Goal: Register for event/course

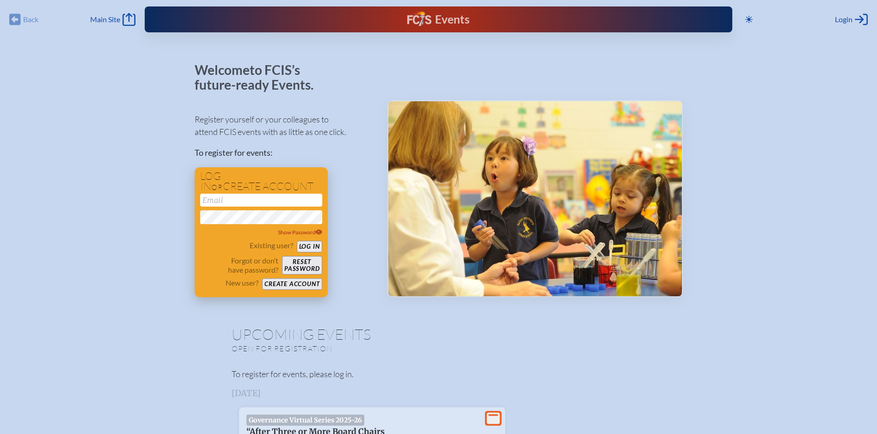
click at [251, 199] on input "email" at bounding box center [261, 200] width 122 height 13
click at [229, 200] on input "email" at bounding box center [261, 200] width 122 height 13
type input "[EMAIL_ADDRESS][DOMAIN_NAME]"
click at [292, 336] on h1 "Upcoming Events" at bounding box center [439, 334] width 414 height 15
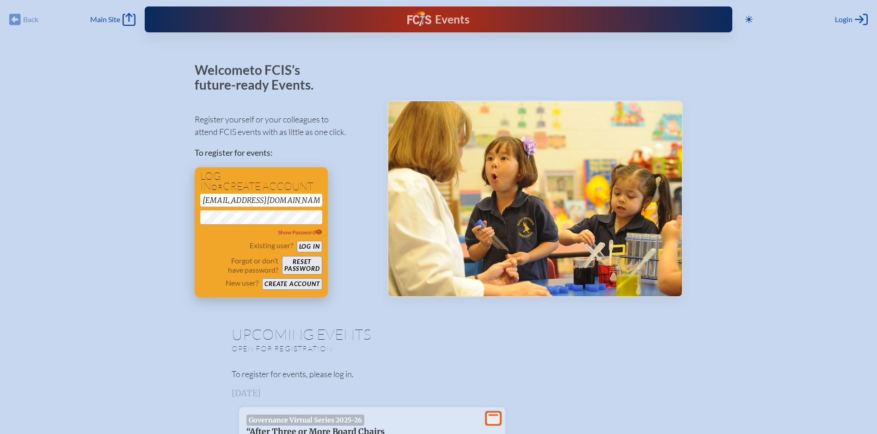
click at [297, 282] on button "Create account" at bounding box center [292, 284] width 60 height 12
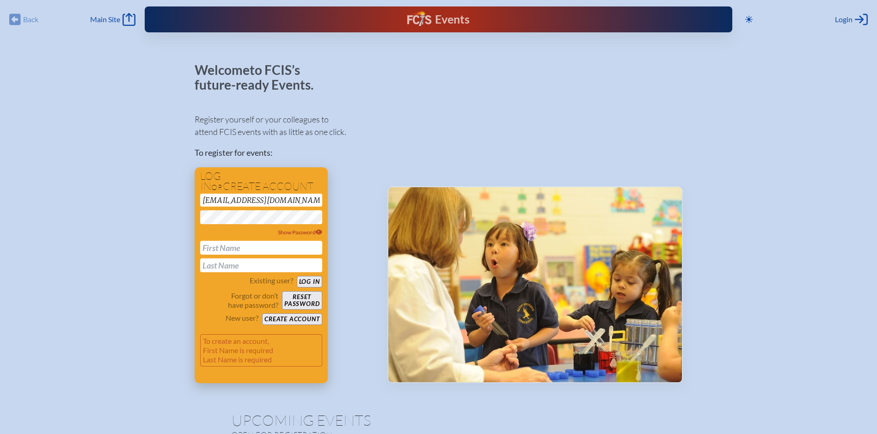
click at [249, 247] on input "text" at bounding box center [261, 248] width 122 height 14
type input "[PERSON_NAME]"
click at [297, 317] on button "Create account" at bounding box center [292, 319] width 60 height 12
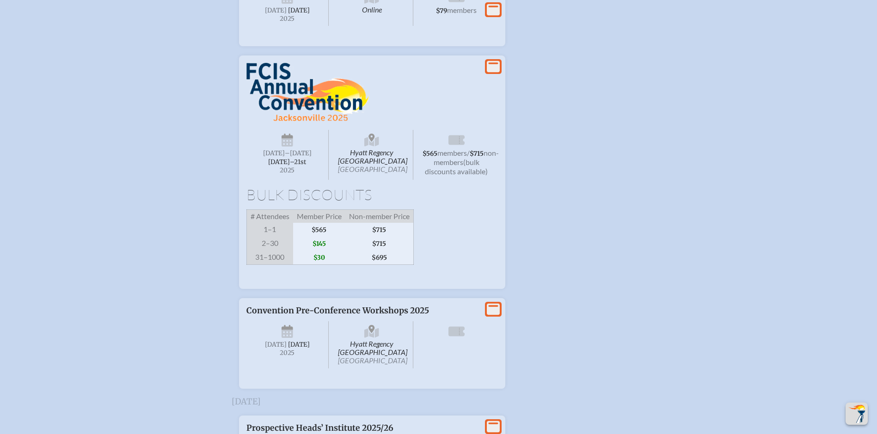
scroll to position [693, 0]
click at [292, 161] on span "[DATE]–⁠21st" at bounding box center [287, 161] width 38 height 8
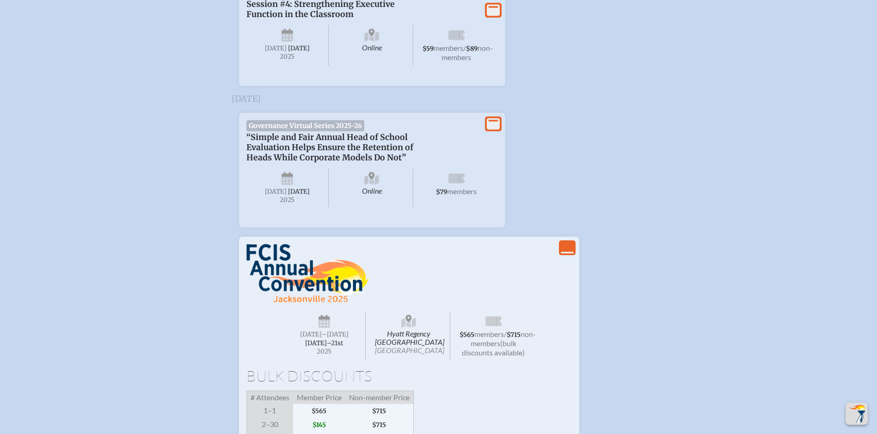
scroll to position [739, 0]
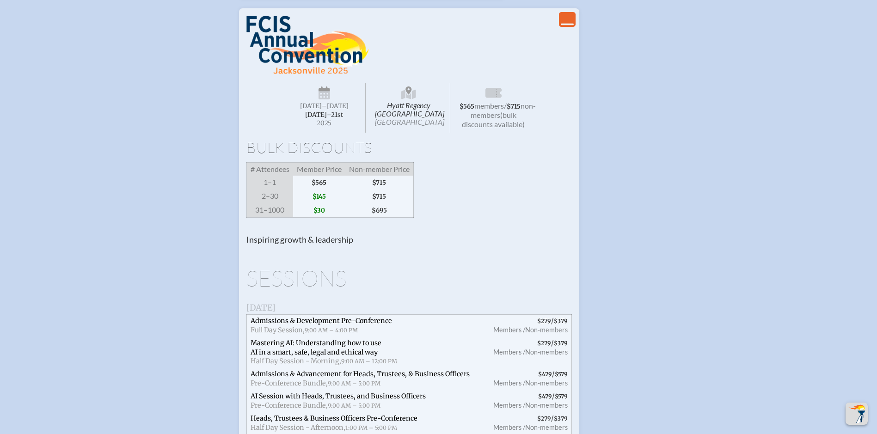
drag, startPoint x: 564, startPoint y: 46, endPoint x: 560, endPoint y: 57, distance: 11.8
click at [564, 26] on icon "View Less" at bounding box center [567, 19] width 13 height 13
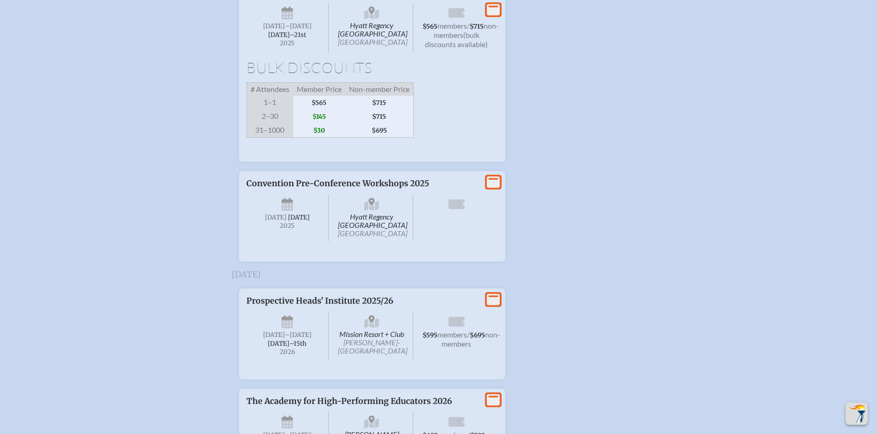
scroll to position [902, 0]
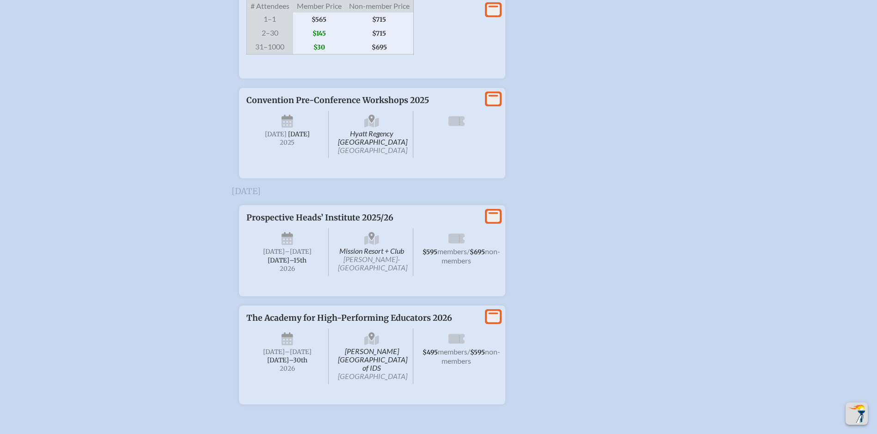
click at [339, 55] on span "$30" at bounding box center [319, 47] width 52 height 14
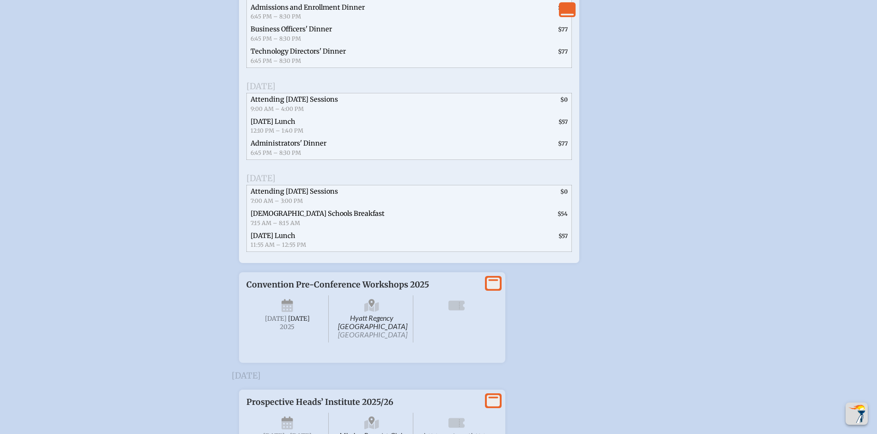
scroll to position [1170, 0]
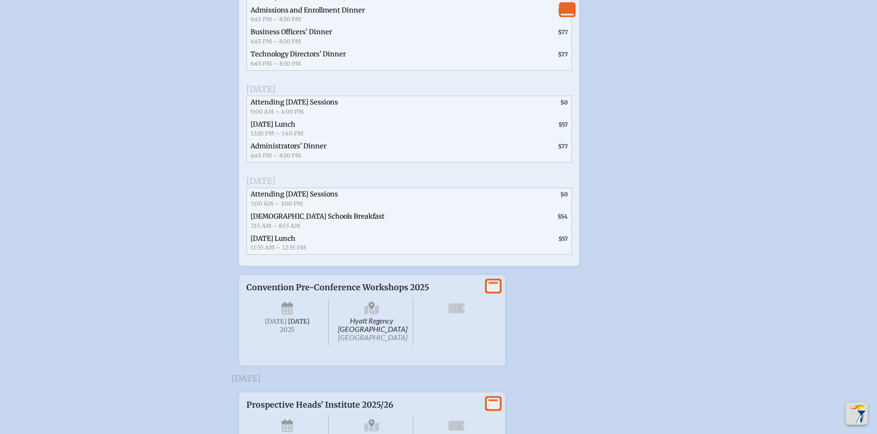
click at [492, 292] on icon at bounding box center [493, 286] width 13 height 12
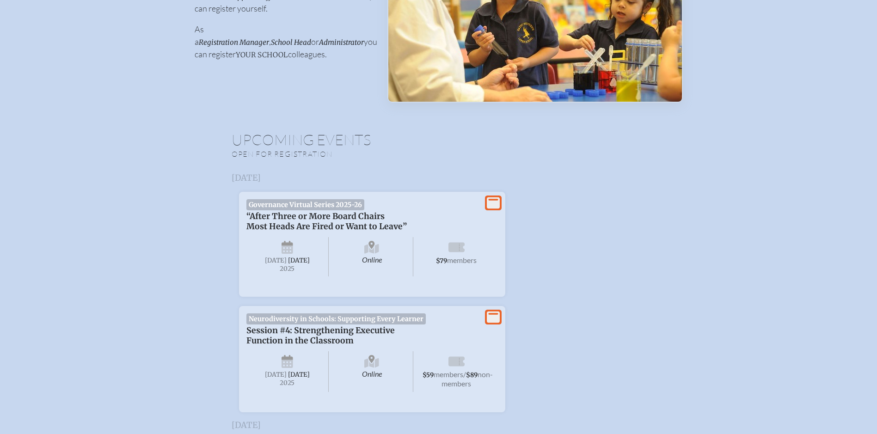
scroll to position [0, 0]
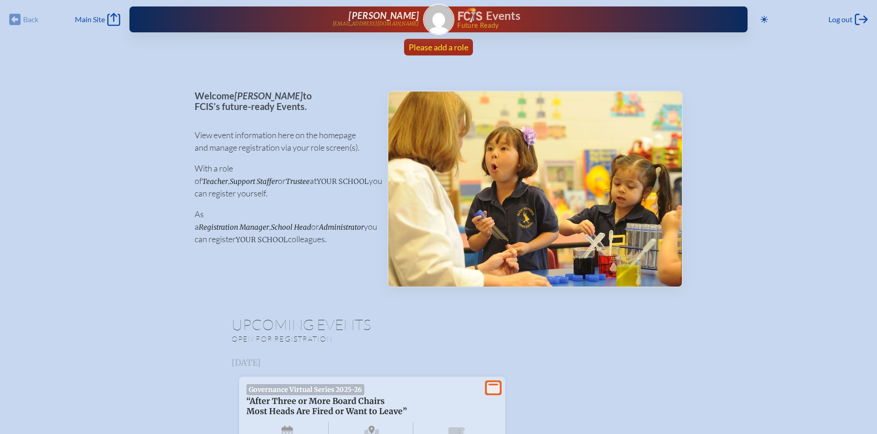
click at [446, 43] on span "Please add a role" at bounding box center [438, 47] width 60 height 10
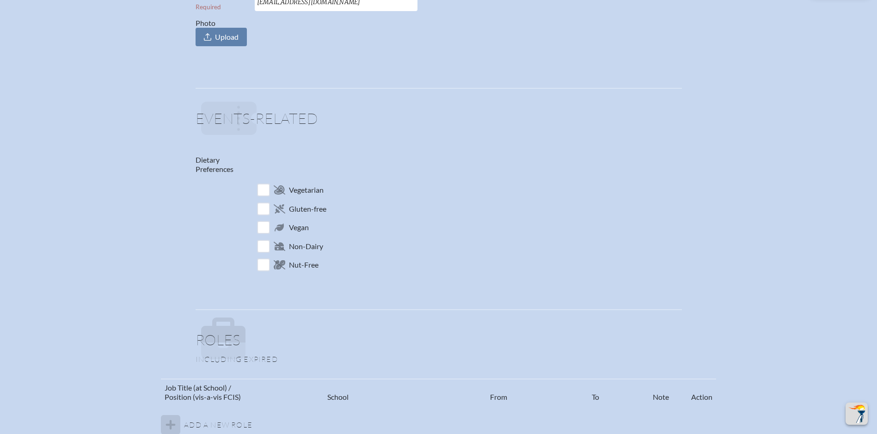
scroll to position [416, 0]
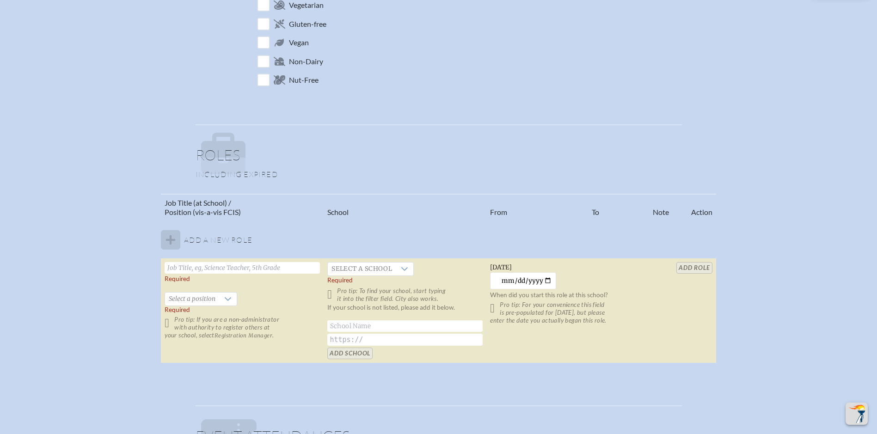
click at [353, 261] on td "Select a school Required Pro tip: To find your school, start typing it into the…" at bounding box center [404, 310] width 163 height 105
click at [353, 267] on span "Select a school" at bounding box center [362, 268] width 68 height 13
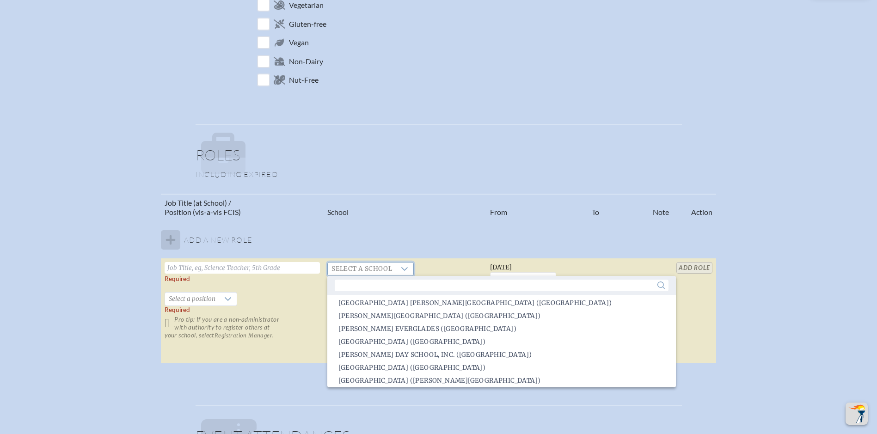
scroll to position [1529, 0]
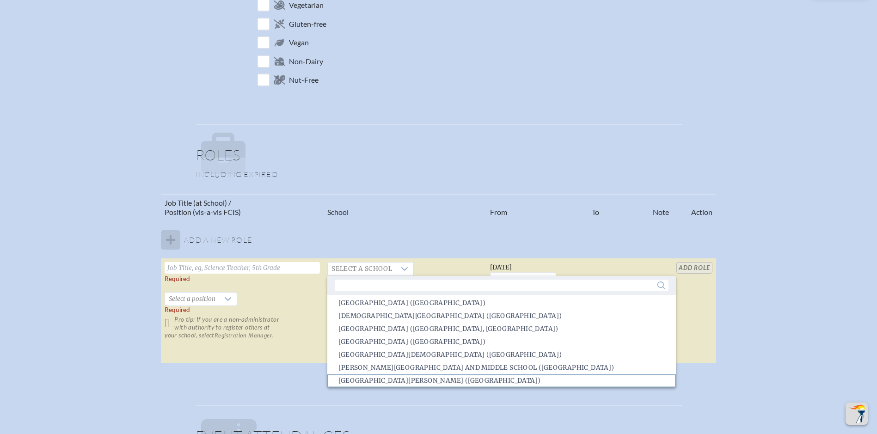
click at [429, 382] on span "[GEOGRAPHIC_DATA][PERSON_NAME] ([GEOGRAPHIC_DATA])" at bounding box center [439, 380] width 202 height 9
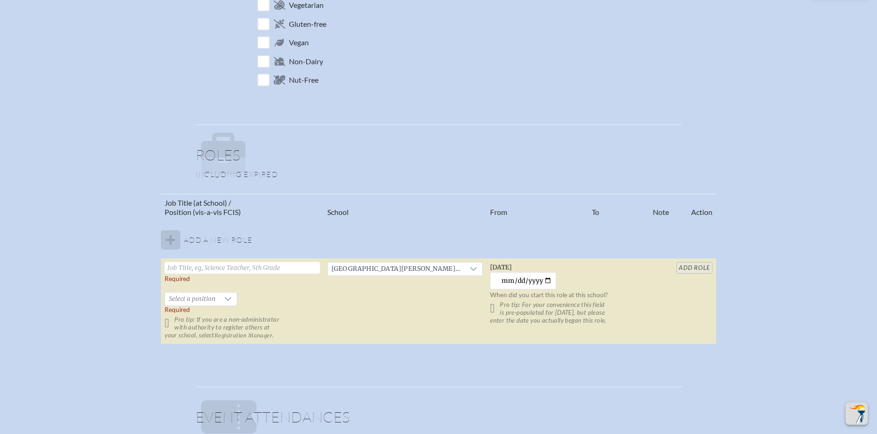
click at [232, 267] on input "text" at bounding box center [241, 268] width 155 height 12
type input "Director of Finance"
click at [207, 305] on span "Select a position" at bounding box center [192, 298] width 54 height 13
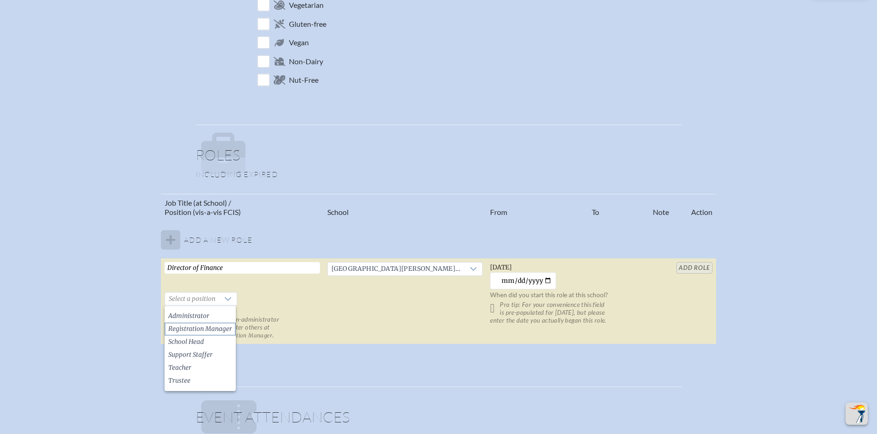
click at [201, 330] on span "Registration Manager" at bounding box center [200, 328] width 64 height 9
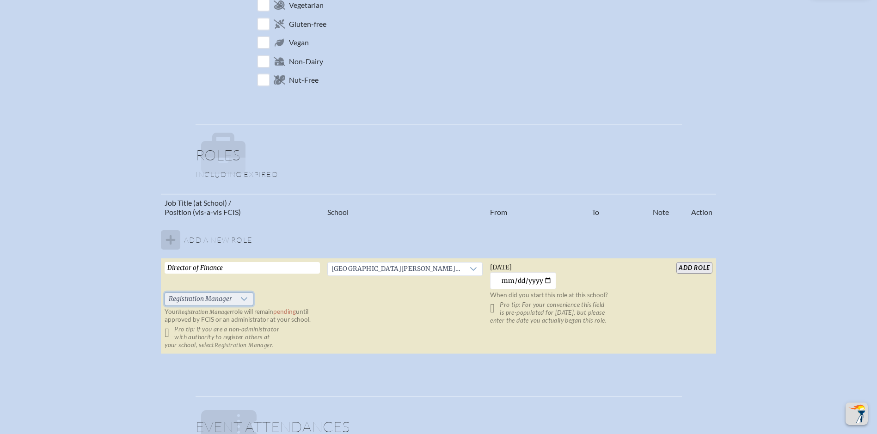
click at [229, 303] on span "Registration Manager" at bounding box center [200, 298] width 70 height 13
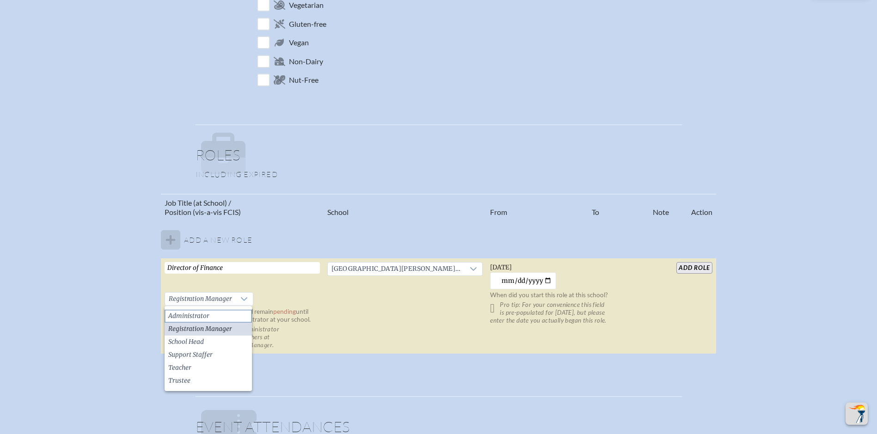
click at [225, 314] on li "Administrator" at bounding box center [207, 316] width 87 height 13
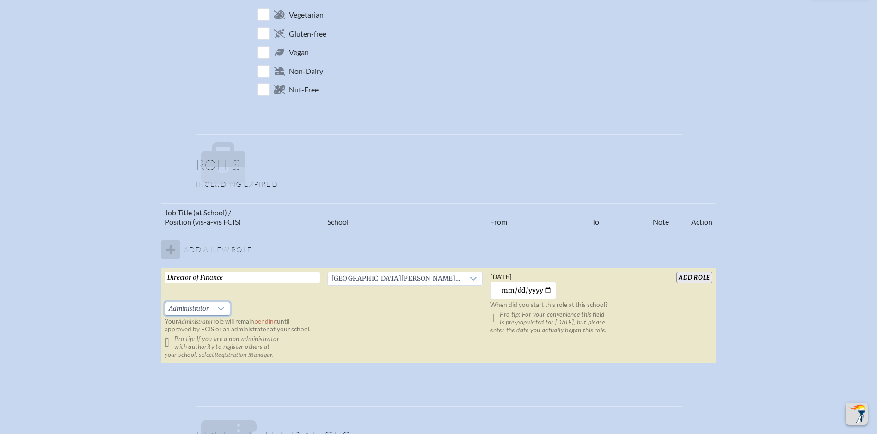
scroll to position [508, 0]
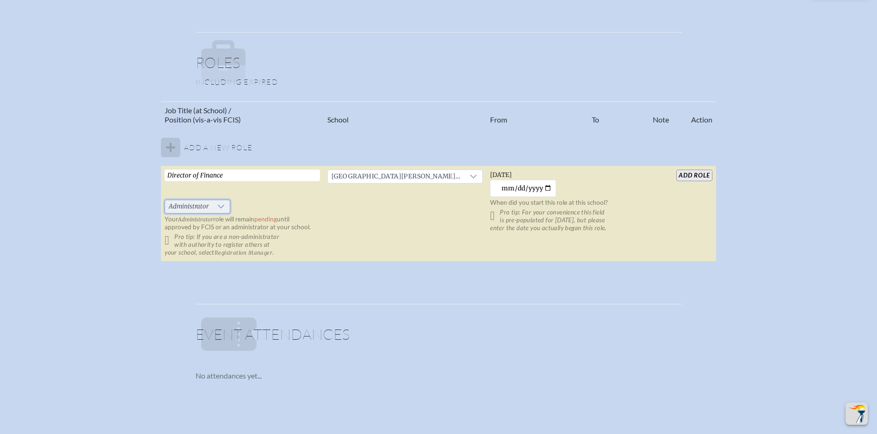
click at [201, 209] on span "Administrator" at bounding box center [188, 206] width 47 height 13
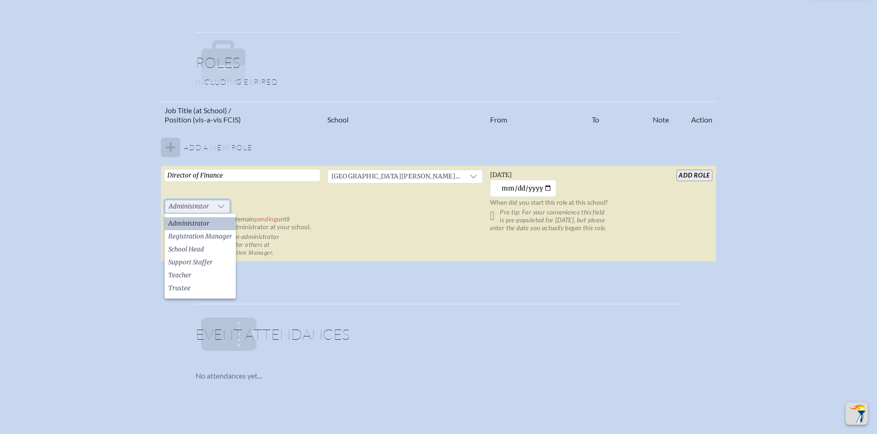
click at [201, 209] on span "Administrator" at bounding box center [188, 206] width 47 height 13
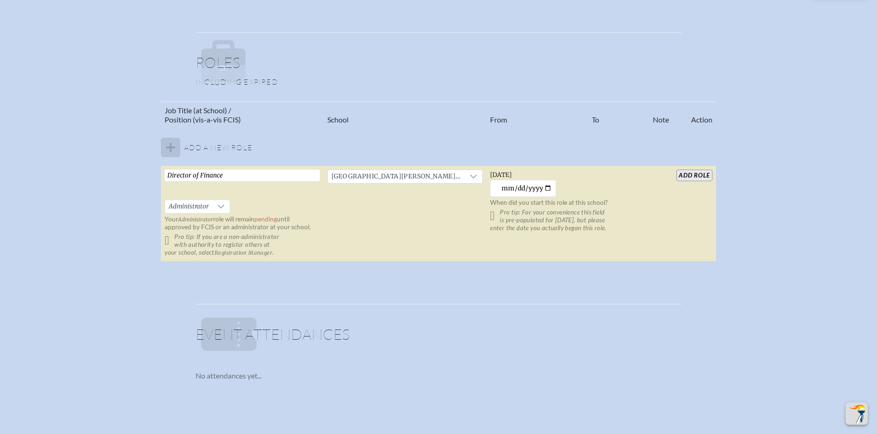
click at [701, 174] on input "add Role" at bounding box center [694, 176] width 36 height 12
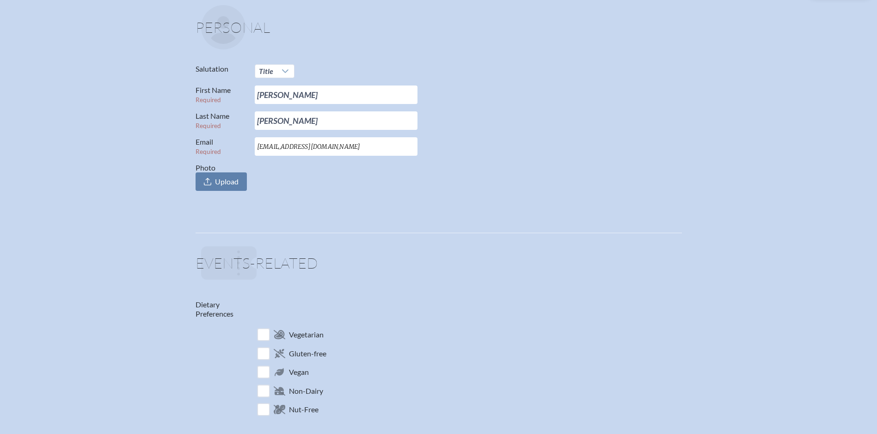
scroll to position [0, 0]
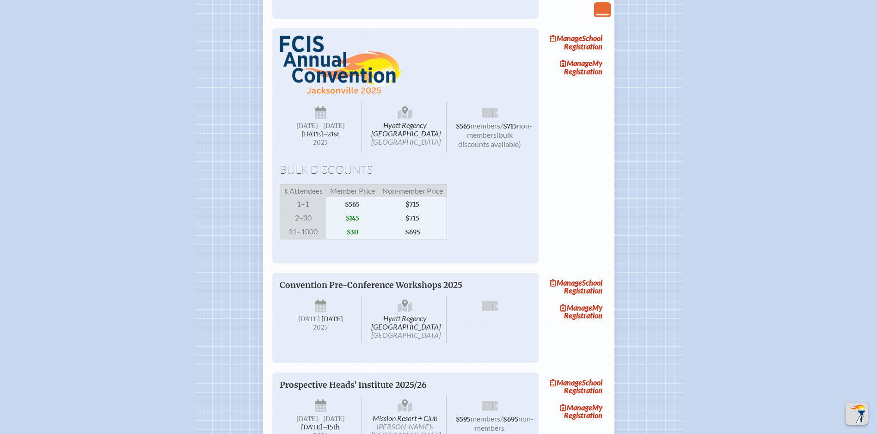
scroll to position [508, 0]
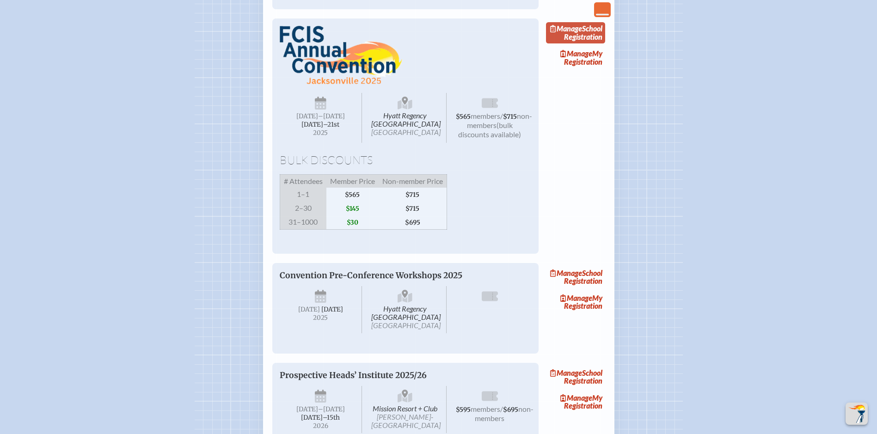
click at [582, 33] on span "Manage" at bounding box center [566, 28] width 32 height 9
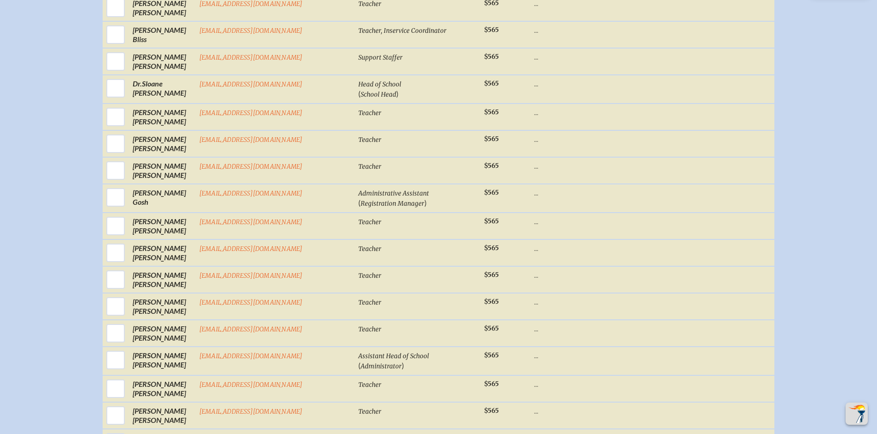
scroll to position [462, 0]
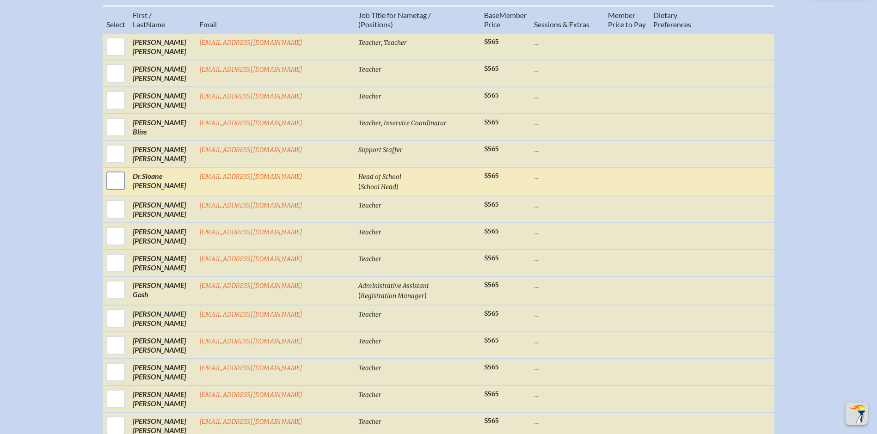
click at [127, 189] on input "checkbox" at bounding box center [115, 180] width 23 height 23
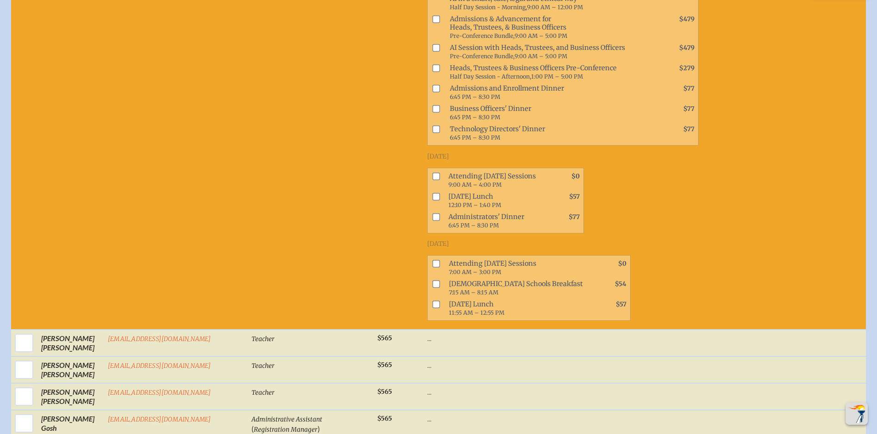
scroll to position [508, 0]
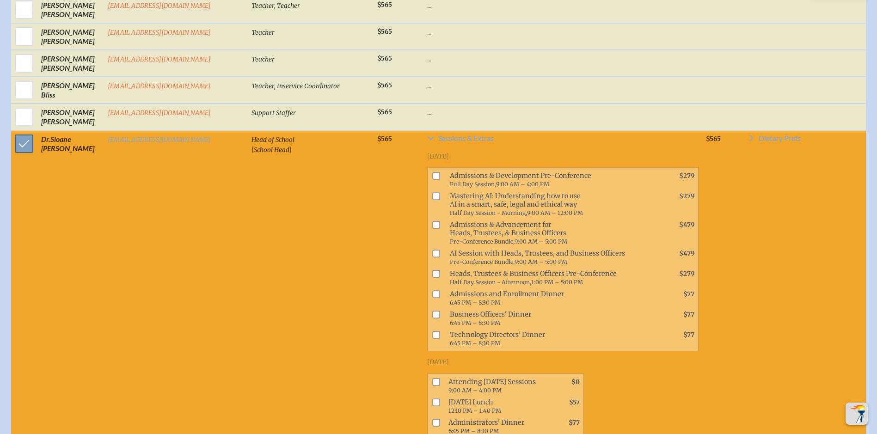
click at [20, 151] on input "checkbox" at bounding box center [23, 143] width 23 height 23
checkbox input "false"
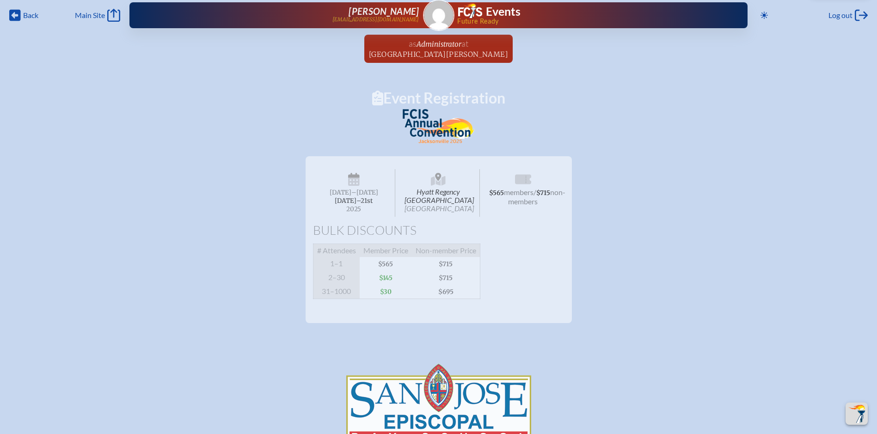
scroll to position [0, 0]
